Goal: Task Accomplishment & Management: Manage account settings

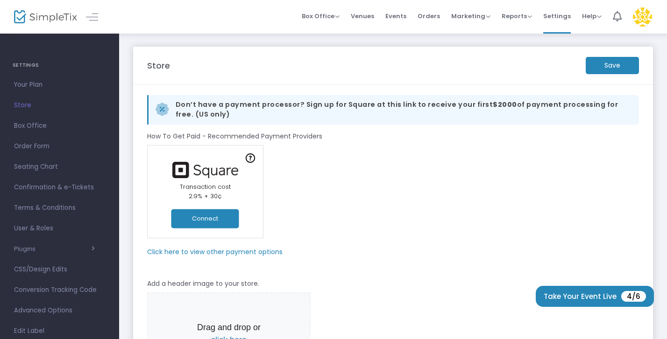
click at [642, 15] on img at bounding box center [642, 16] width 19 height 19
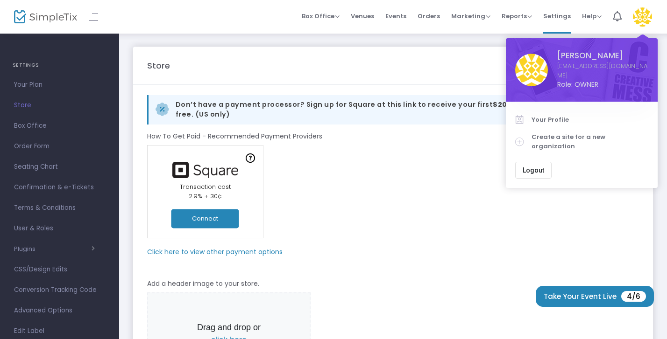
click at [642, 15] on img at bounding box center [642, 16] width 19 height 19
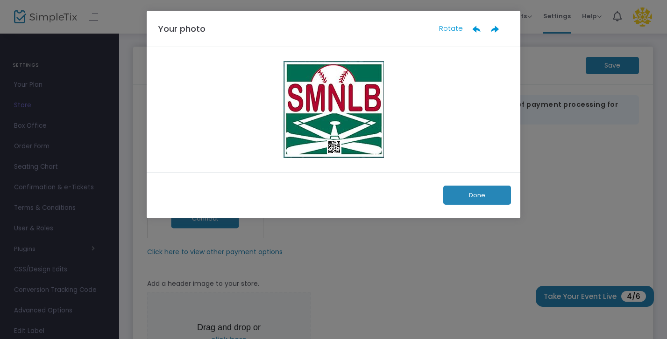
click at [477, 196] on button "Done" at bounding box center [477, 195] width 68 height 19
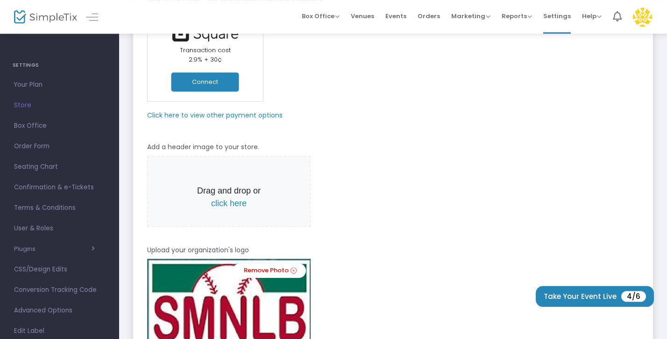
scroll to position [50, 0]
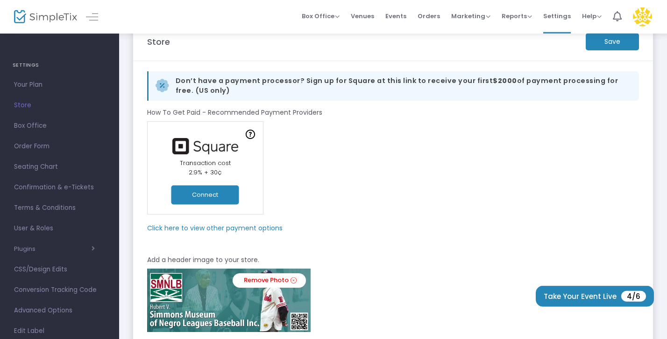
scroll to position [50, 0]
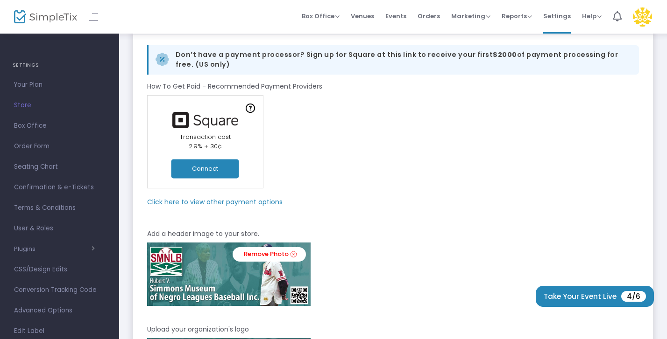
click at [22, 104] on span "Store" at bounding box center [59, 105] width 91 height 12
click at [250, 201] on m-panel-subtitle "Click here to view other payment options" at bounding box center [214, 202] width 135 height 10
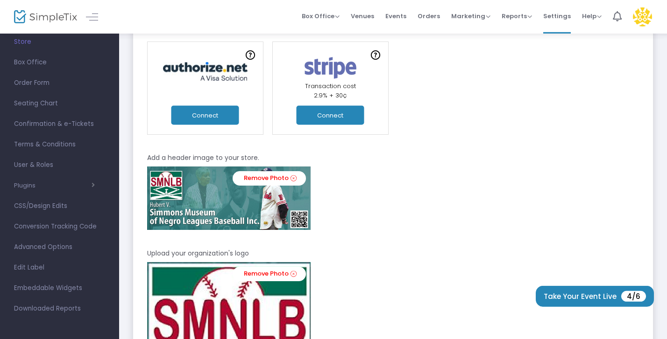
scroll to position [300, 0]
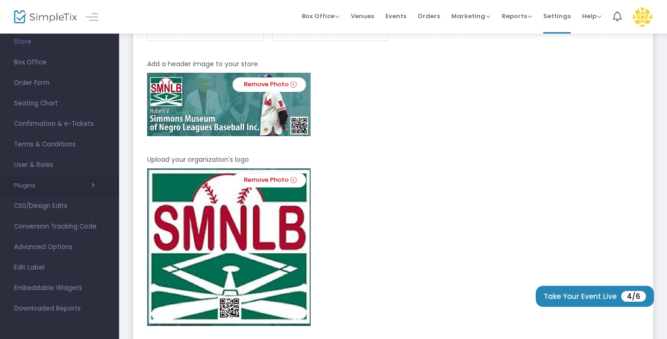
click at [95, 185] on icon "button" at bounding box center [93, 185] width 3 height 7
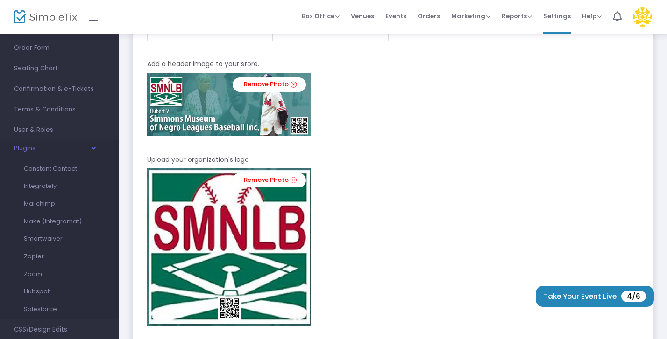
scroll to position [113, 0]
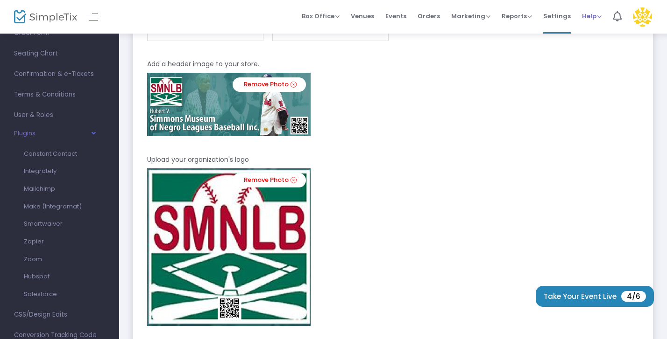
click at [599, 12] on span "Help" at bounding box center [592, 16] width 20 height 9
click at [613, 46] on li "Contact Support" at bounding box center [616, 42] width 69 height 18
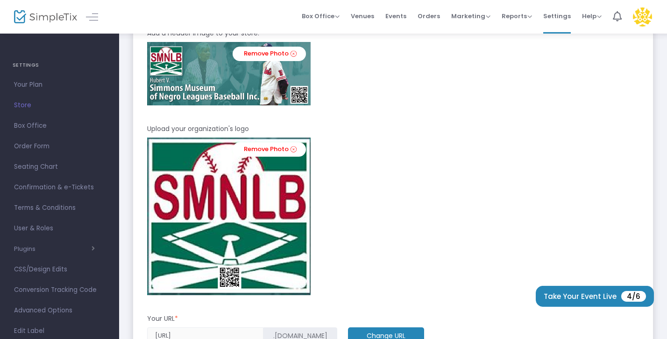
scroll to position [250, 0]
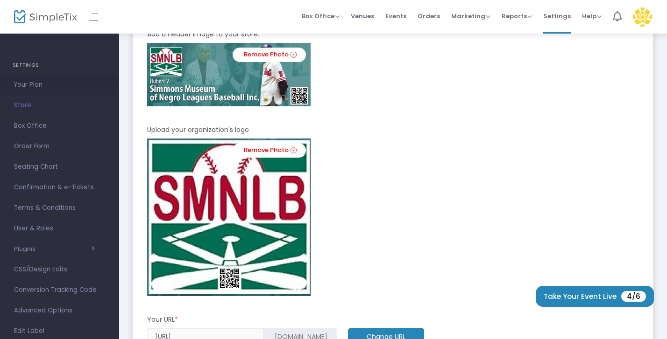
click at [26, 85] on span "Your Plan" at bounding box center [59, 85] width 91 height 12
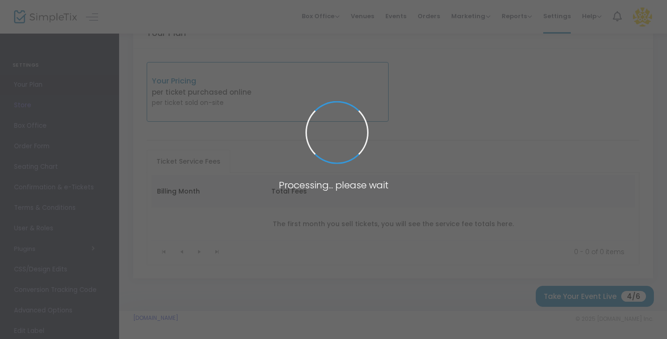
scroll to position [28, 0]
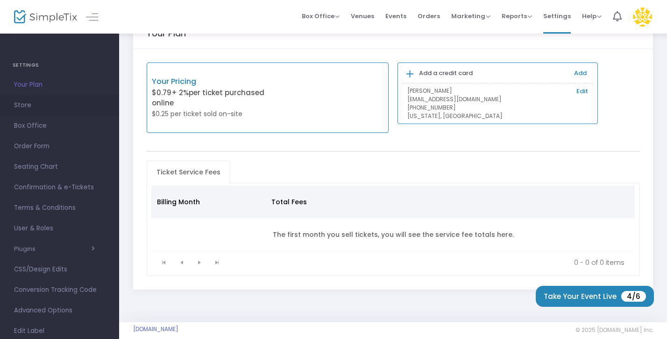
click at [24, 106] on span "Store" at bounding box center [59, 105] width 91 height 12
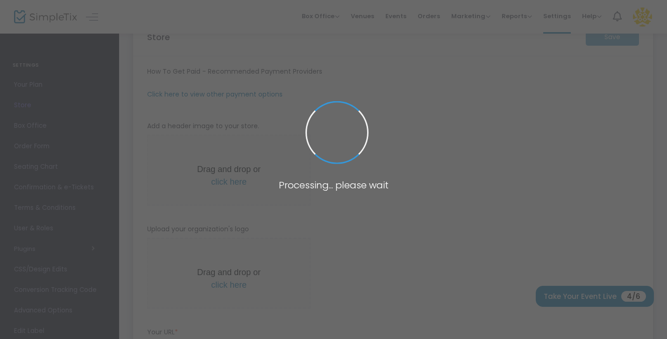
type input "[URL]"
type input "[EMAIL_ADDRESS][DOMAIN_NAME]"
radio input "true"
radio input "false"
radio input "true"
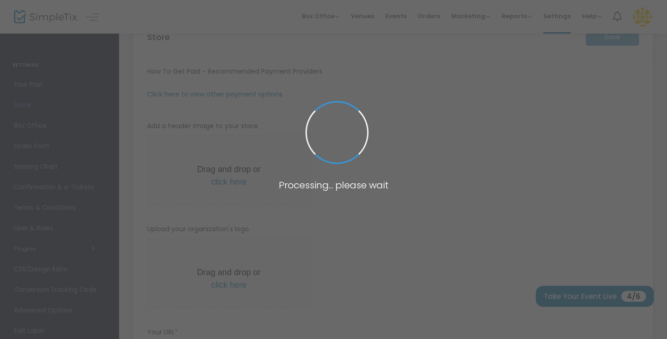
type input "SMNLBorg"
type input "4438574860"
type input "EventsTours@smnlbinc.org"
type input "www.facebook.com/MuseumofNegroLeaguesBaseball"
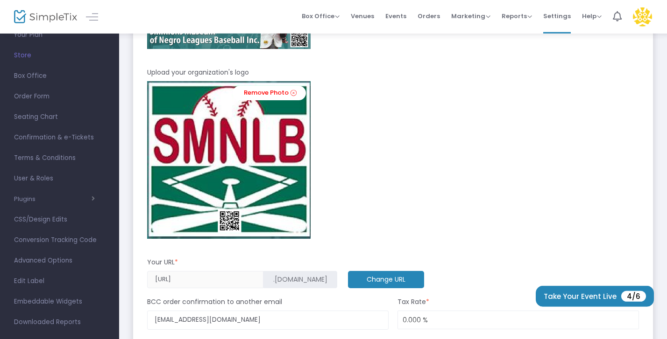
scroll to position [378, 0]
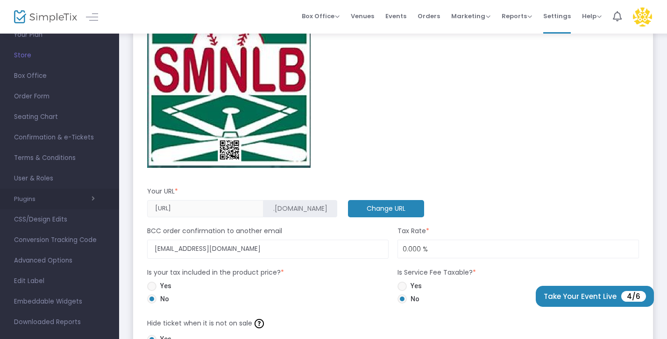
click at [91, 199] on span "button" at bounding box center [64, 199] width 59 height 9
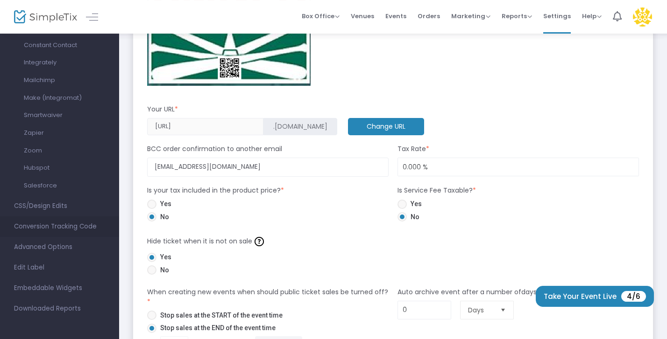
scroll to position [479, 0]
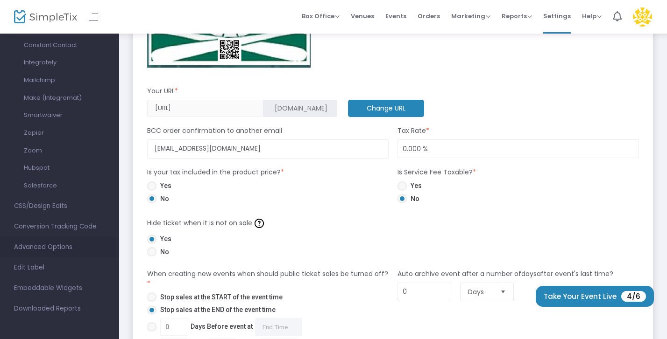
click at [58, 247] on span "Advanced Options" at bounding box center [59, 247] width 91 height 12
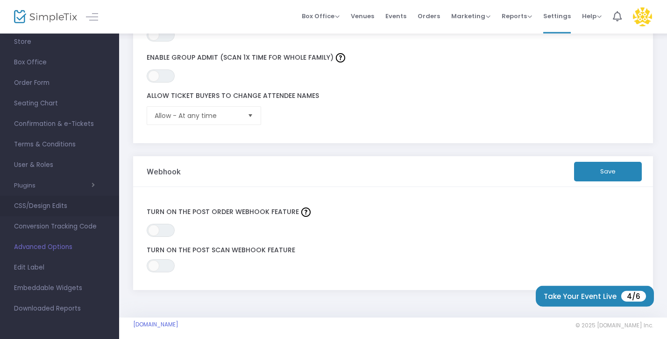
scroll to position [331, 0]
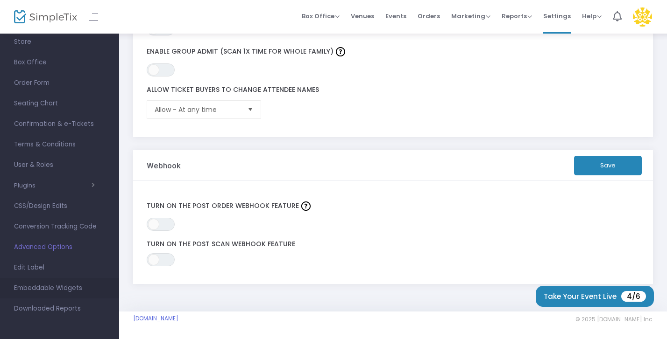
click at [44, 287] on span "Embeddable Widgets" at bounding box center [59, 288] width 91 height 12
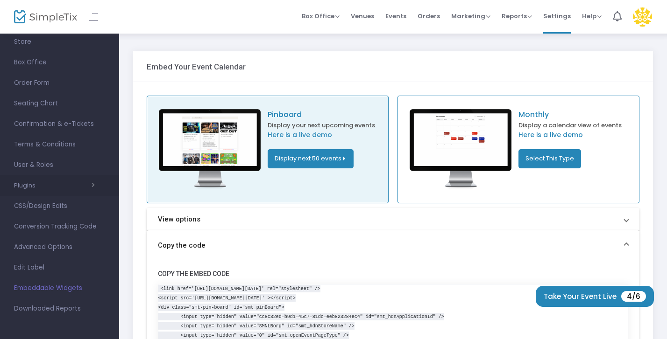
click at [33, 187] on button "Plugins" at bounding box center [54, 185] width 81 height 7
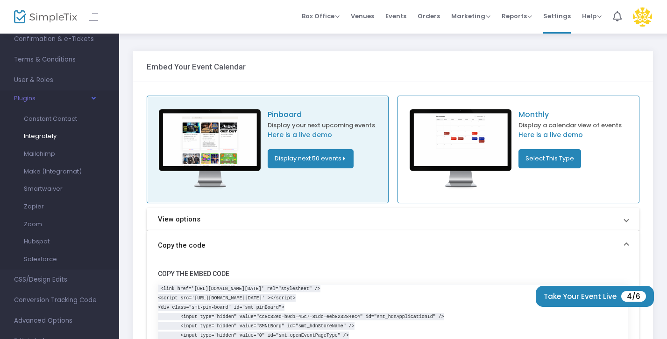
scroll to position [200, 0]
